Goal: Task Accomplishment & Management: Complete application form

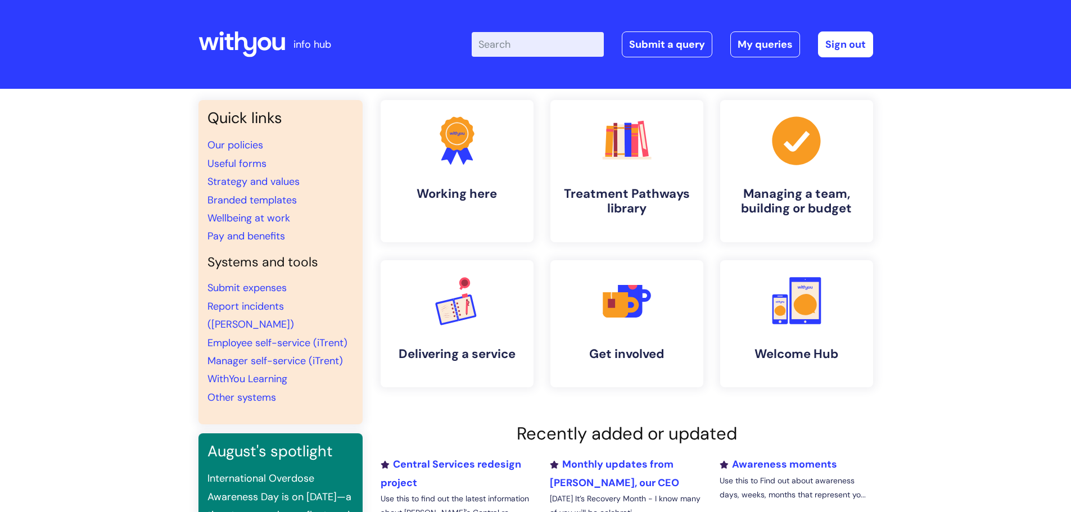
click at [514, 44] on input "Enter your search term here..." at bounding box center [538, 44] width 132 height 25
type input "p"
type input "helpdesk"
click button "Search" at bounding box center [0, 0] width 0 height 0
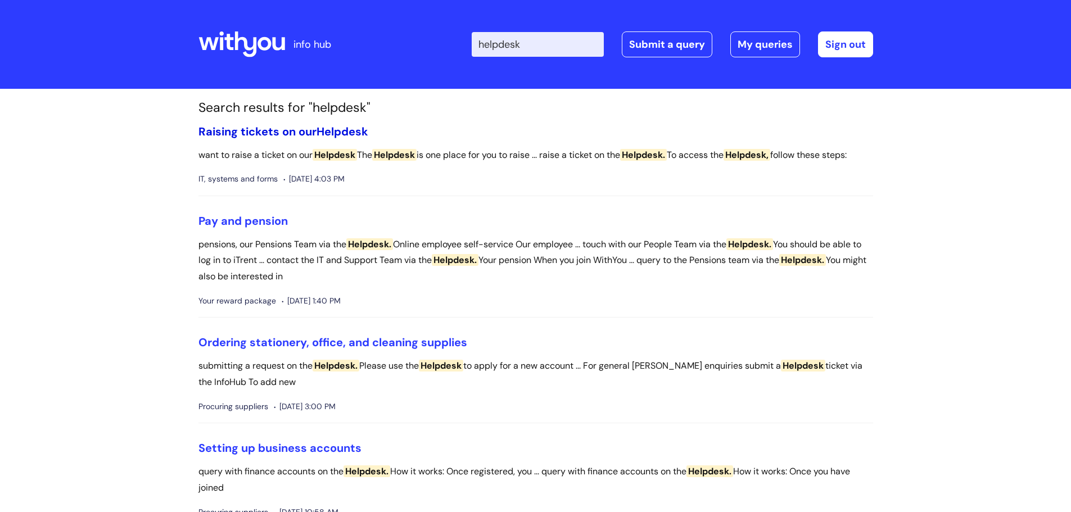
click at [321, 134] on span "Helpdesk" at bounding box center [342, 131] width 52 height 15
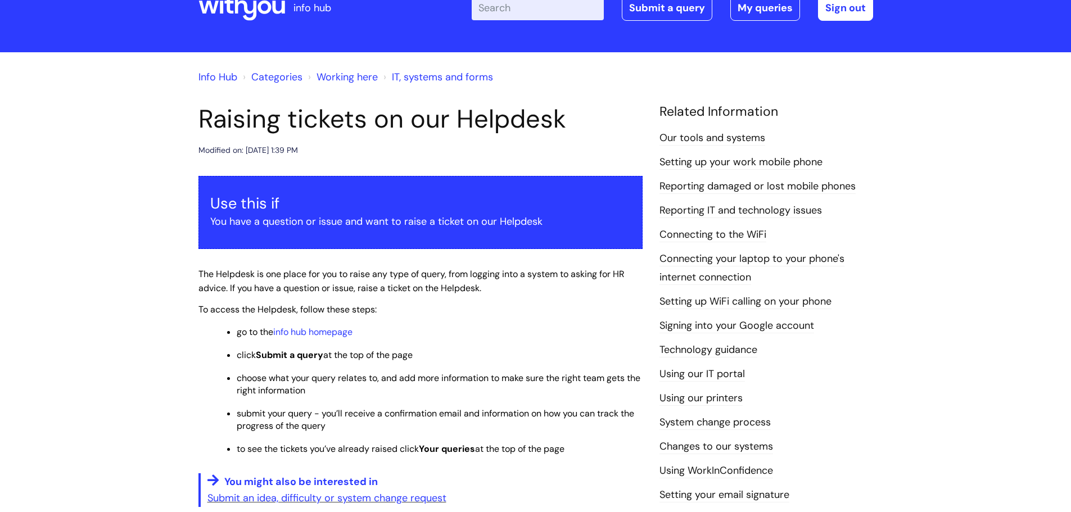
scroll to position [56, 0]
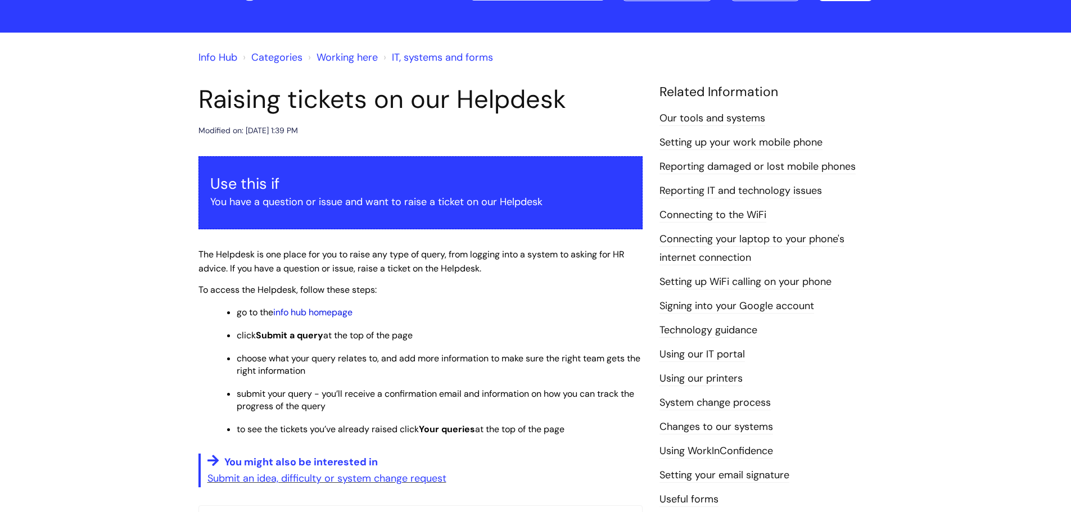
click at [300, 315] on link "info hub homepage" at bounding box center [312, 312] width 79 height 12
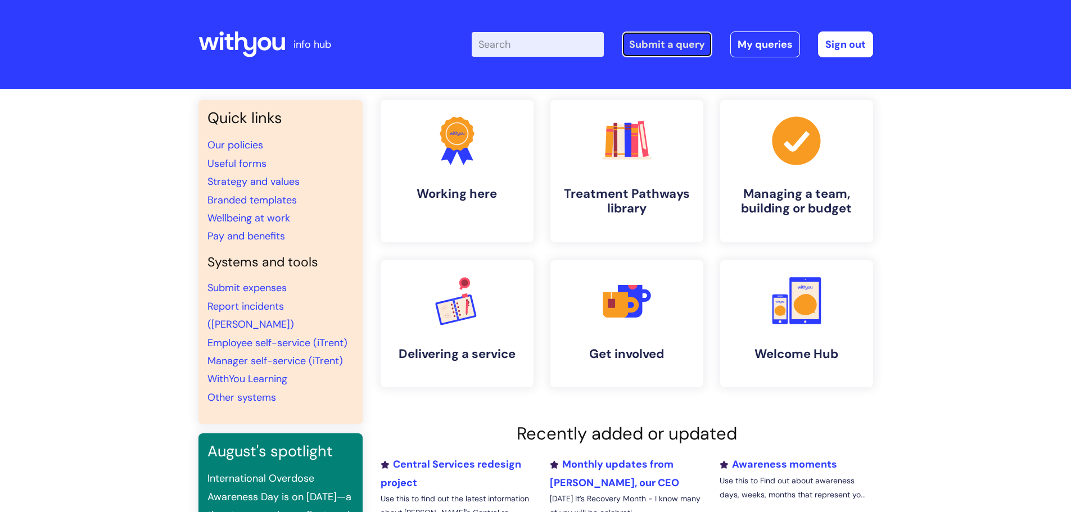
click at [665, 39] on link "Submit a query" at bounding box center [667, 44] width 90 height 26
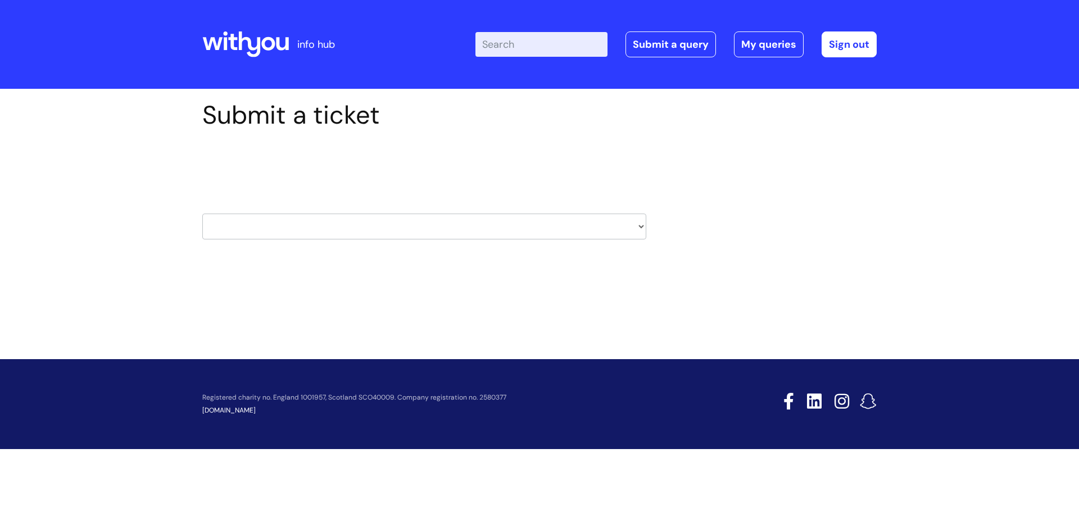
click at [502, 222] on select "HR / People IT and Support Clinical Drug Alerts Finance Accounts Data Support T…" at bounding box center [424, 227] width 444 height 26
click at [459, 239] on select "HR / People IT and Support Clinical Drug Alerts Finance Accounts Data Support T…" at bounding box center [424, 227] width 444 height 26
click at [289, 232] on select "HR / People IT and Support Clinical Drug Alerts Finance Accounts Data Support T…" at bounding box center [424, 227] width 444 height 26
select select "hr_/_people"
click at [202, 214] on select "HR / People IT and Support Clinical Drug Alerts Finance Accounts Data Support T…" at bounding box center [424, 227] width 444 height 26
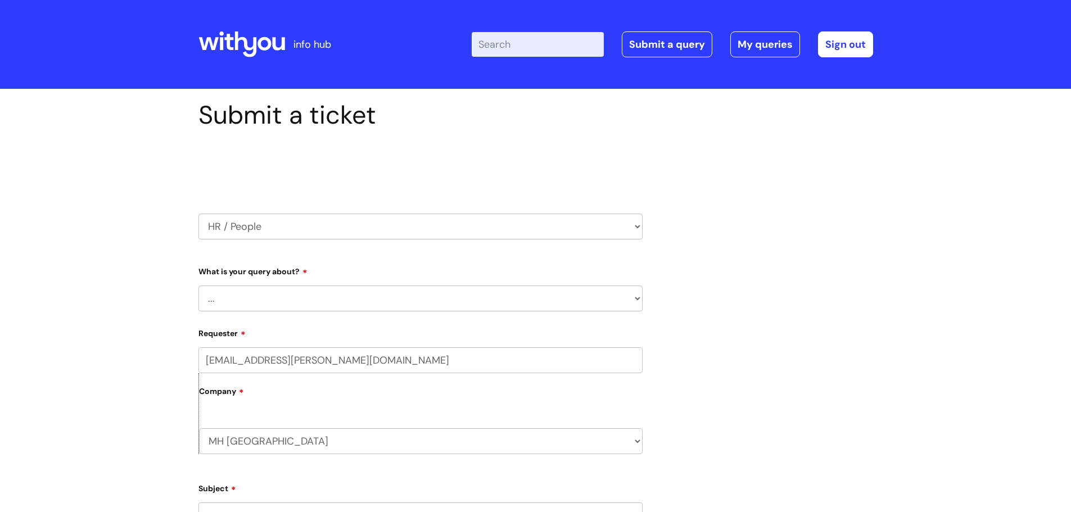
click at [266, 305] on select "... Absence Query Holiday Query Employee change request General HR Query iTrent…" at bounding box center [420, 298] width 444 height 26
select select "iTrent"
click at [198, 285] on select "... Absence Query Holiday Query Employee change request General HR Query iTrent…" at bounding box center [420, 298] width 444 height 26
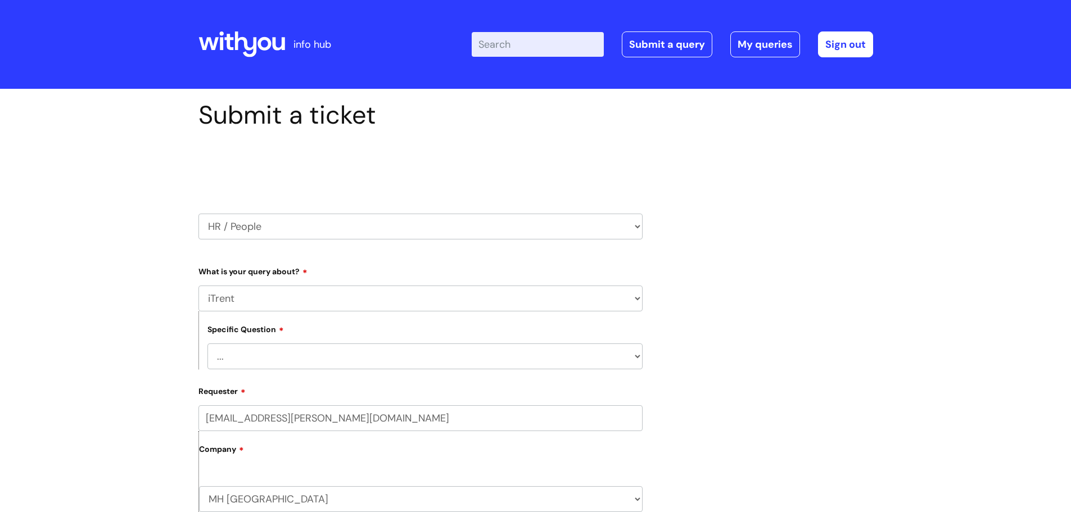
click at [302, 362] on select "... I can’t log in to iTrent I need to change someone’s line manager Issue with…" at bounding box center [424, 356] width 435 height 26
select select "Other iTrent query"
click at [207, 343] on select "... I can’t log in to iTrent I need to change someone’s line manager Issue with…" at bounding box center [424, 356] width 435 height 26
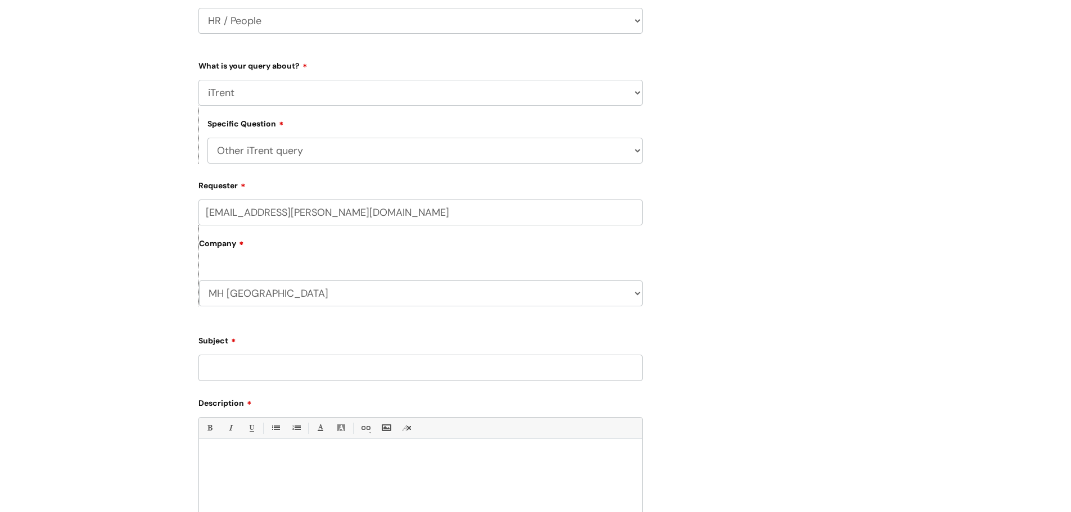
scroll to position [225, 0]
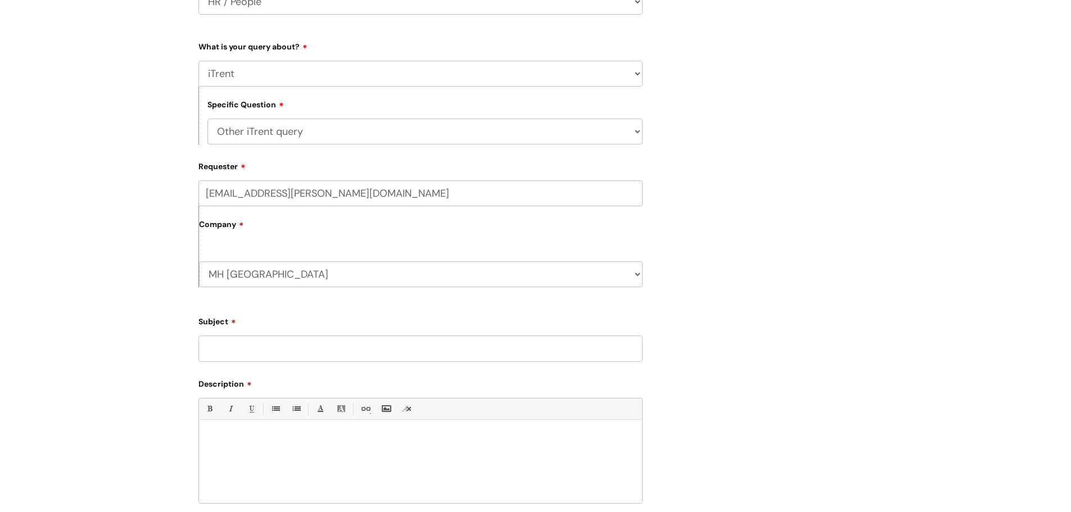
click at [263, 355] on input "Subject" at bounding box center [420, 349] width 444 height 26
type input "iTrent Management Access"
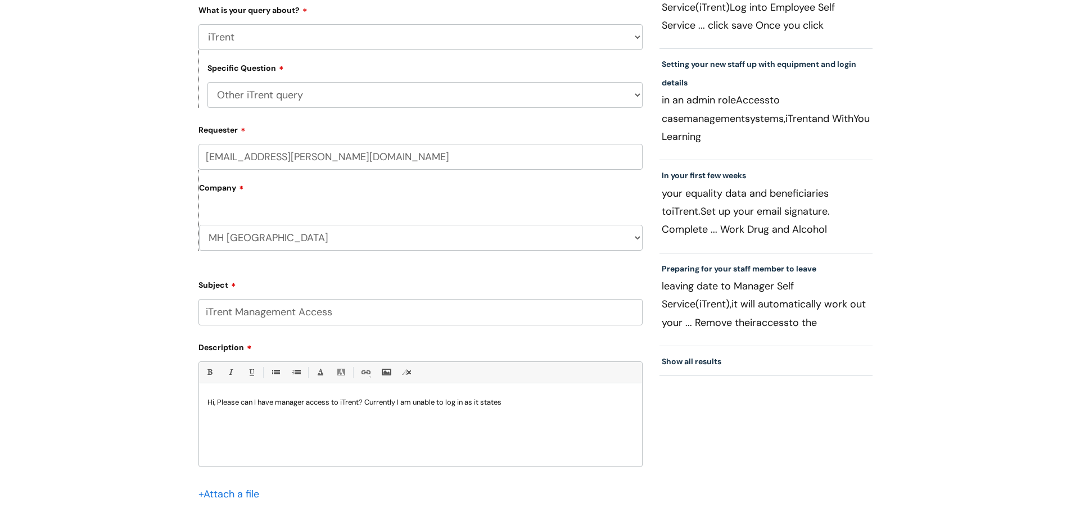
scroll to position [281, 0]
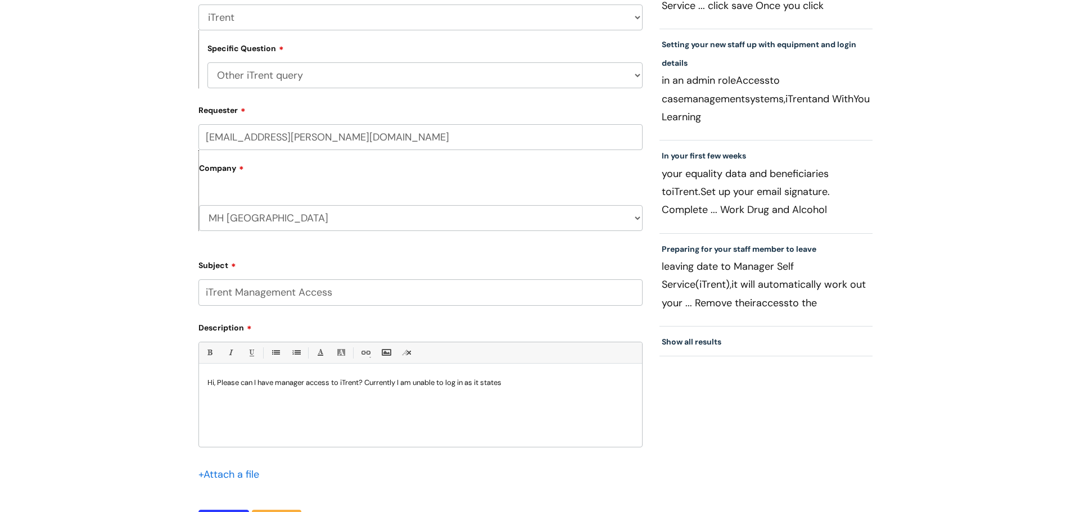
click at [531, 380] on p "Hi, Please can I have manager access to iTrent? Currently I am unable to log in…" at bounding box center [420, 383] width 426 height 10
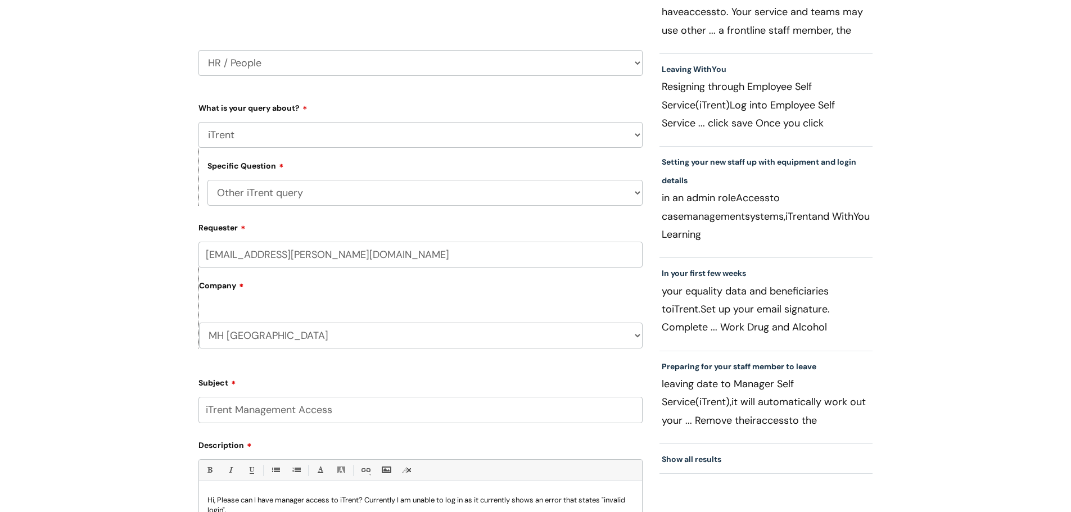
scroll to position [494, 0]
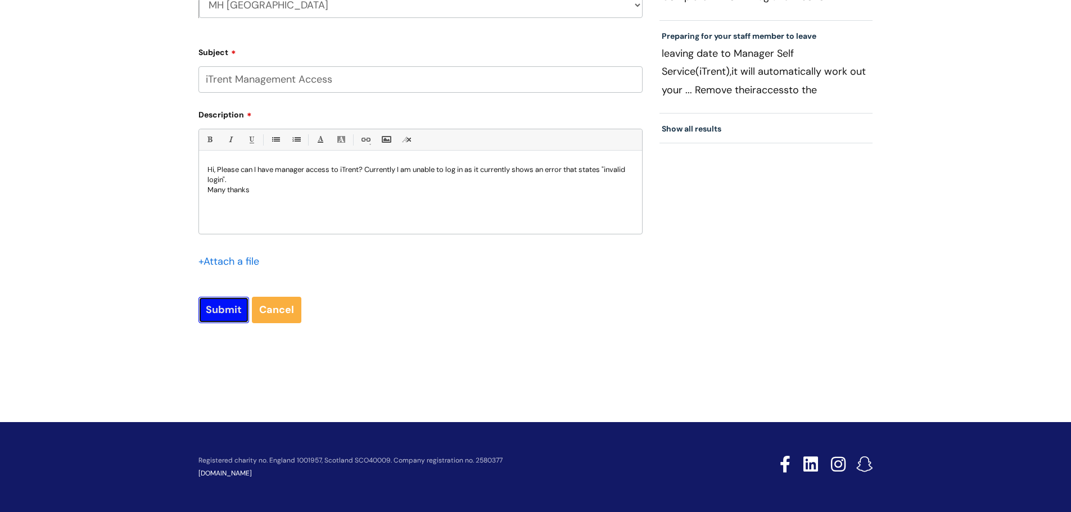
click at [235, 304] on input "Submit" at bounding box center [223, 310] width 51 height 26
type input "Please Wait..."
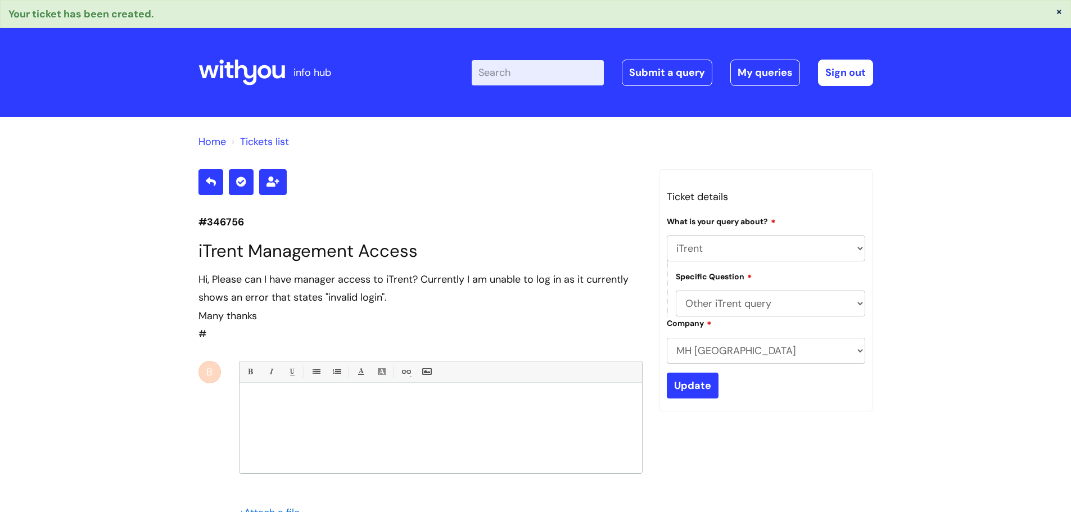
select select "iTrent"
select select "Other iTrent query"
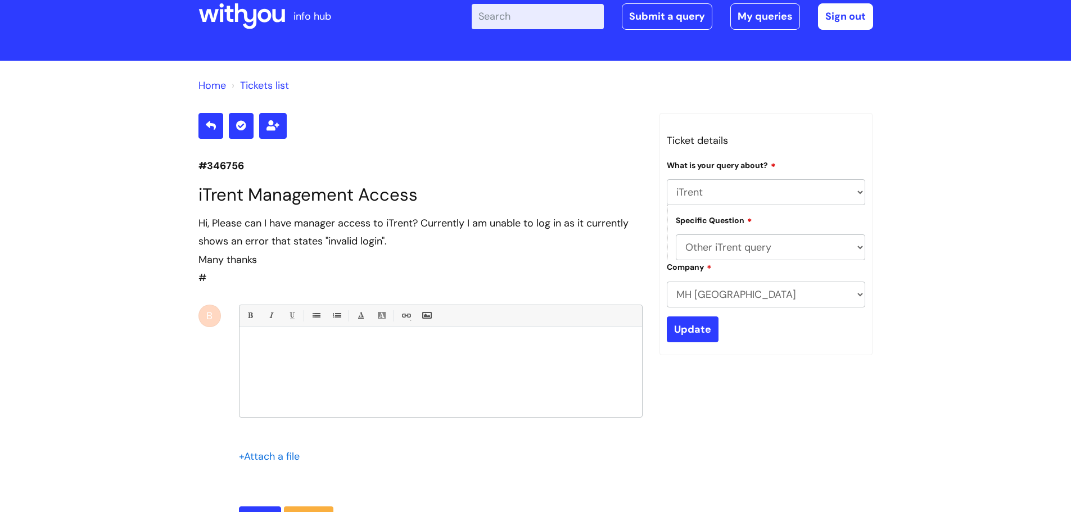
click at [252, 15] on icon at bounding box center [241, 16] width 87 height 27
